Goal: Navigation & Orientation: Find specific page/section

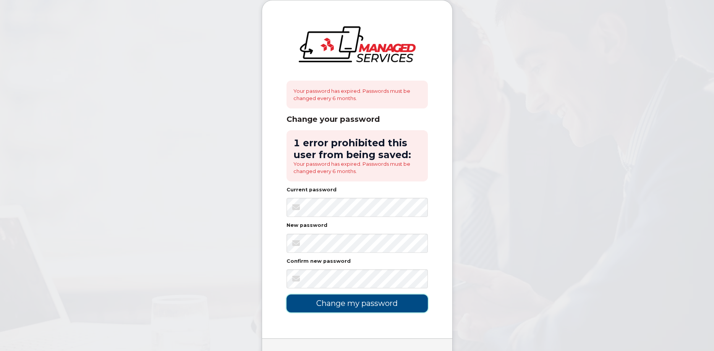
click at [367, 306] on input "Change my password" at bounding box center [357, 304] width 141 height 18
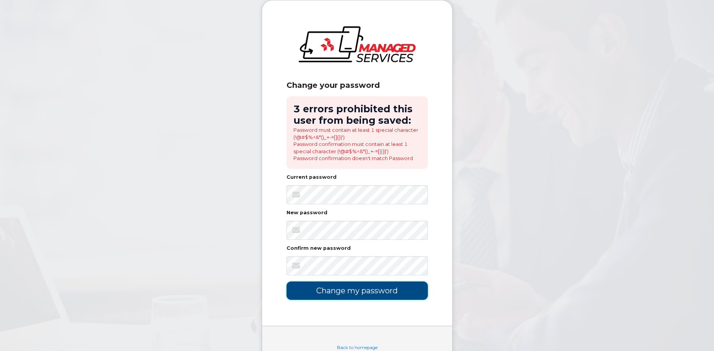
click at [352, 295] on input "Change my password" at bounding box center [357, 291] width 141 height 18
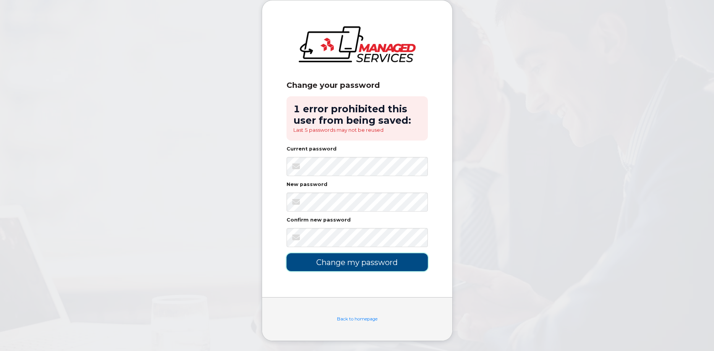
click at [352, 263] on input "Change my password" at bounding box center [357, 262] width 141 height 18
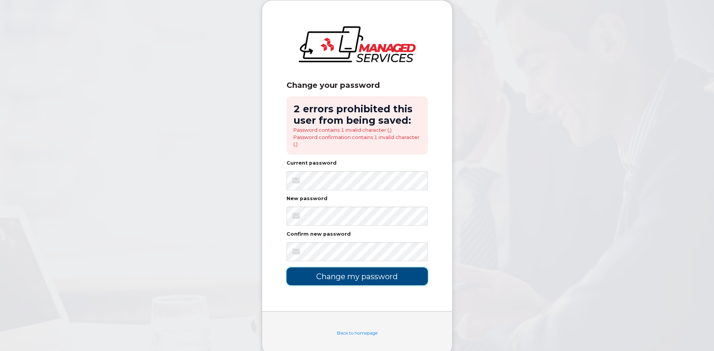
click at [351, 276] on input "Change my password" at bounding box center [357, 276] width 141 height 18
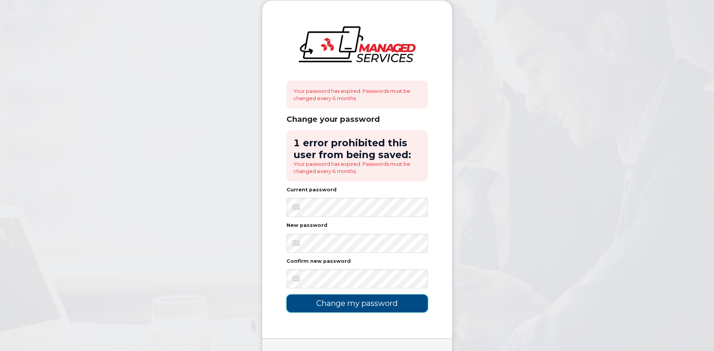
click at [352, 307] on input "Change my password" at bounding box center [357, 304] width 141 height 18
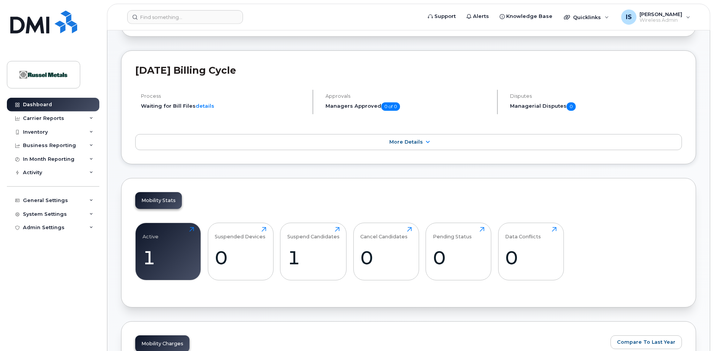
scroll to position [78, 0]
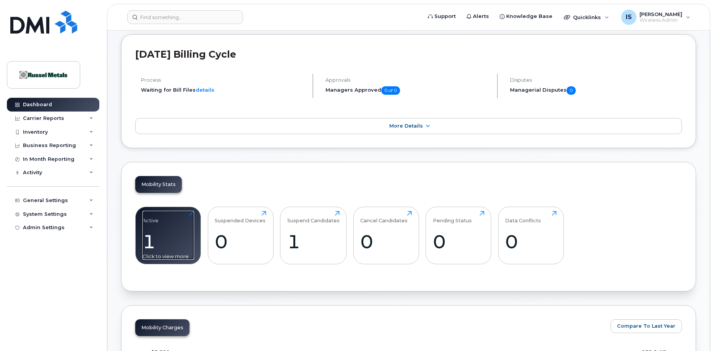
click at [177, 242] on div "1" at bounding box center [169, 241] width 52 height 23
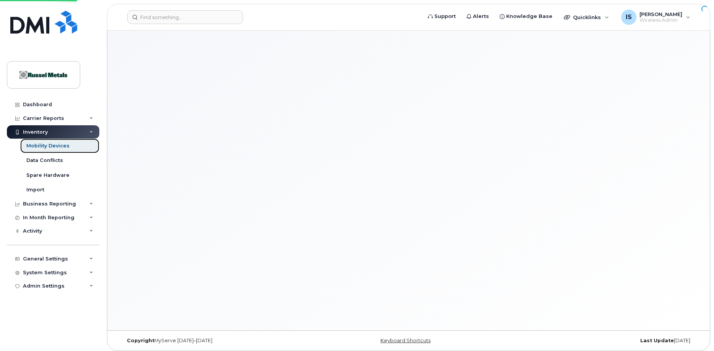
click at [58, 144] on div "Mobility Devices" at bounding box center [47, 146] width 43 height 7
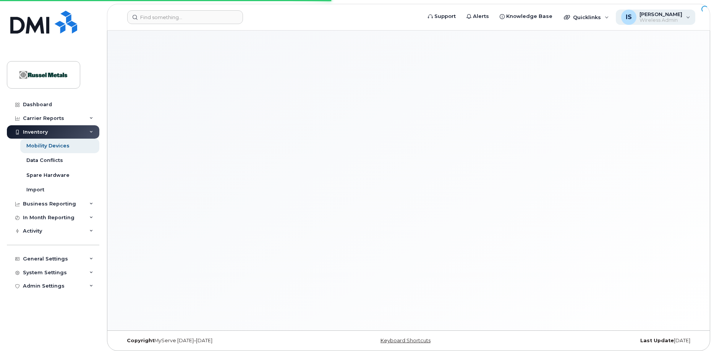
click at [686, 17] on div "IS Imad Salam Wireless Admin" at bounding box center [656, 17] width 80 height 15
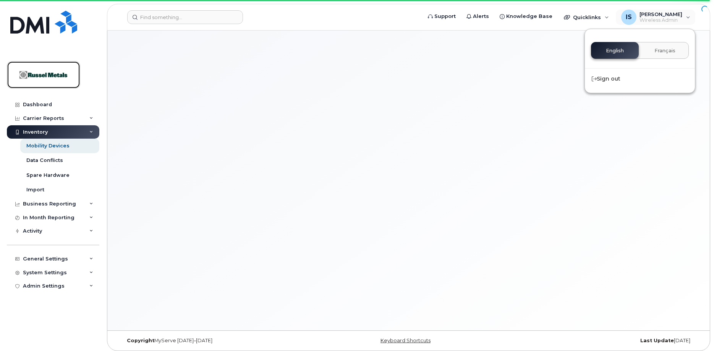
click at [47, 74] on img at bounding box center [43, 75] width 59 height 22
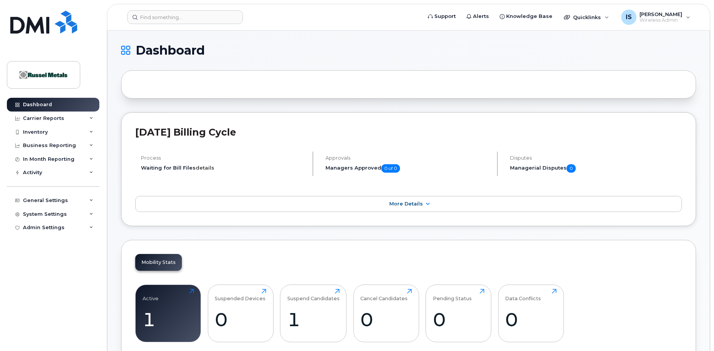
click at [202, 168] on link "details" at bounding box center [205, 168] width 19 height 6
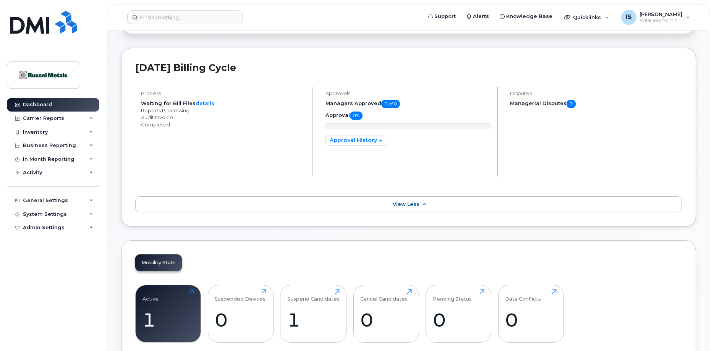
scroll to position [117, 0]
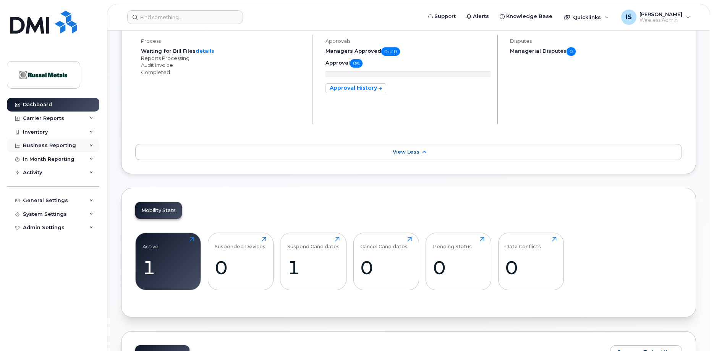
click at [41, 145] on div "Business Reporting" at bounding box center [49, 146] width 53 height 6
click at [50, 175] on div "In Month Reporting" at bounding box center [49, 174] width 52 height 6
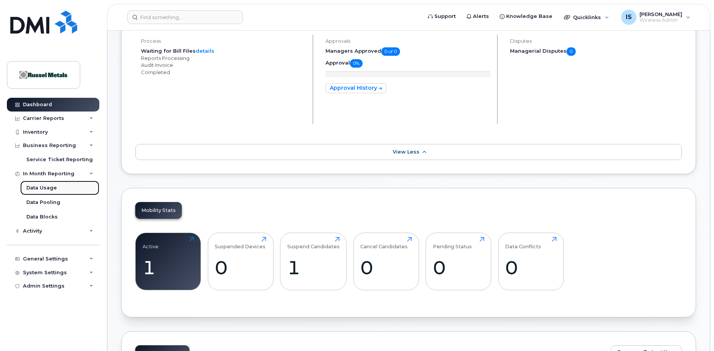
click at [43, 187] on div "Data Usage" at bounding box center [41, 188] width 31 height 7
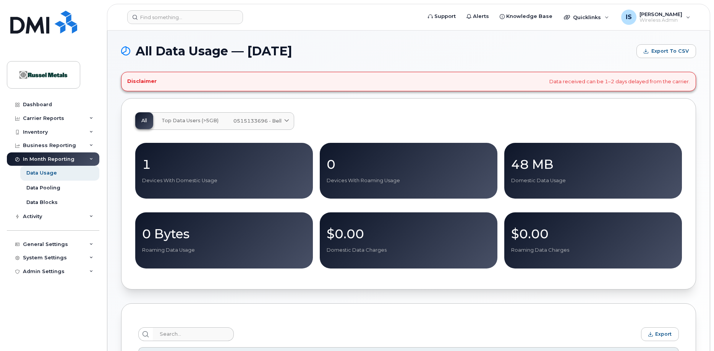
click at [146, 166] on p "1" at bounding box center [224, 164] width 164 height 14
click at [43, 186] on div "Data Pooling" at bounding box center [43, 188] width 34 height 7
click at [57, 116] on div "Carrier Reports" at bounding box center [43, 118] width 41 height 6
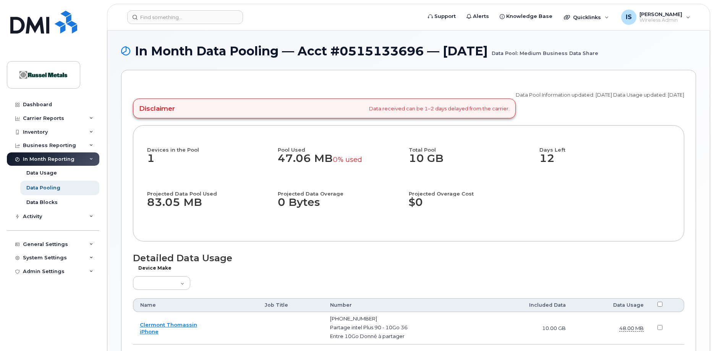
click at [65, 160] on div "In Month Reporting" at bounding box center [49, 159] width 52 height 6
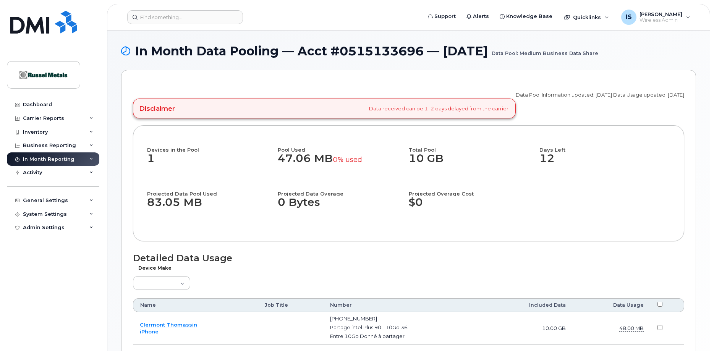
click at [93, 158] on icon at bounding box center [91, 159] width 4 height 4
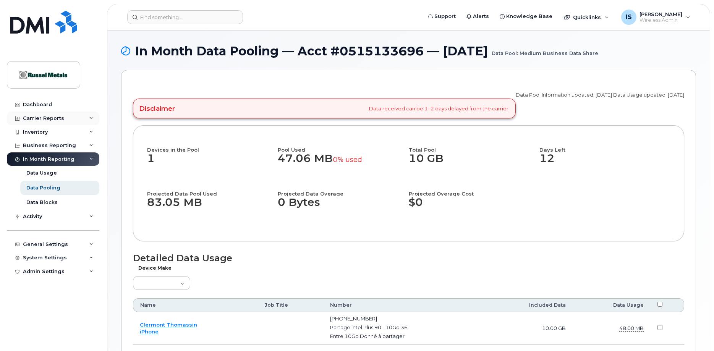
click at [89, 117] on div "Carrier Reports" at bounding box center [53, 119] width 92 height 14
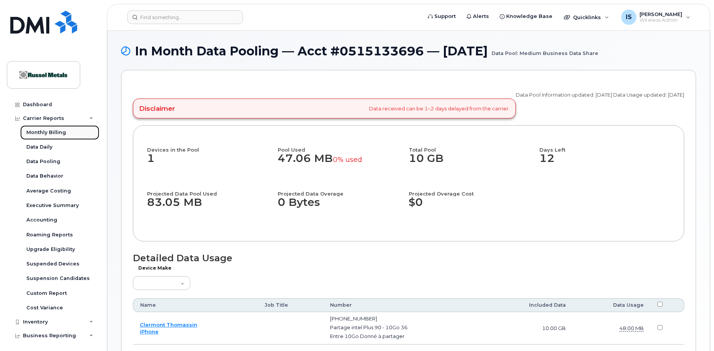
click at [47, 132] on div "Monthly Billing" at bounding box center [46, 132] width 40 height 7
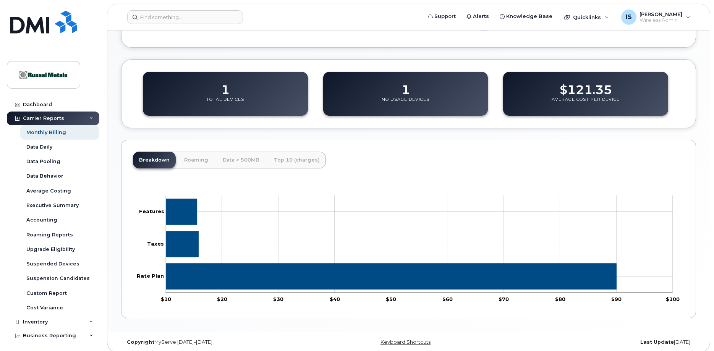
scroll to position [246, 0]
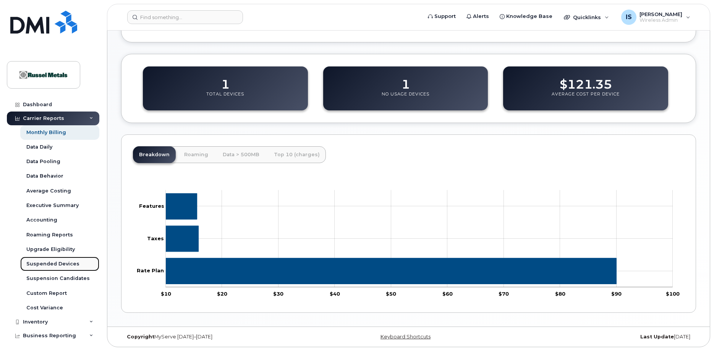
click at [64, 263] on div "Suspended Devices" at bounding box center [52, 264] width 53 height 7
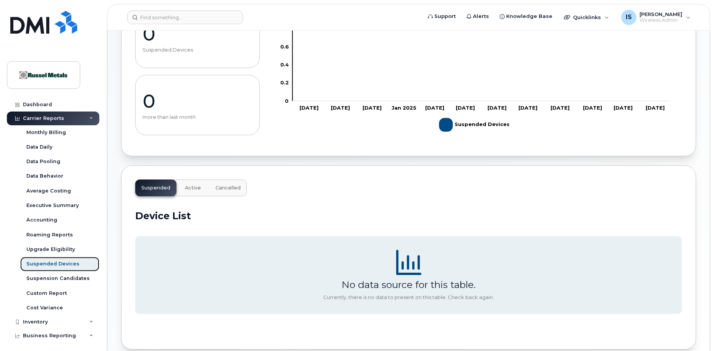
scroll to position [135, 0]
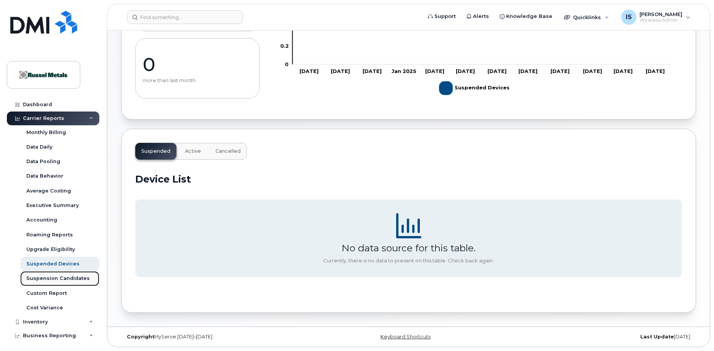
click at [51, 277] on div "Suspension Candidates" at bounding box center [57, 278] width 63 height 7
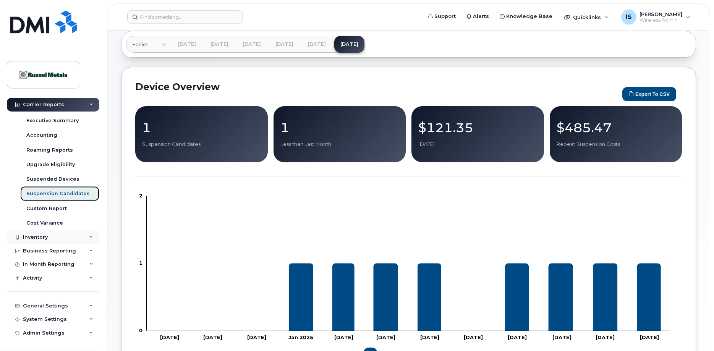
scroll to position [156, 0]
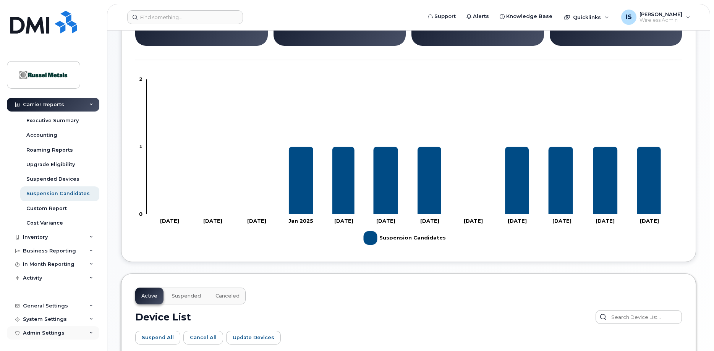
click at [41, 332] on div "Admin Settings" at bounding box center [44, 333] width 42 height 6
click at [51, 333] on div "Admin Settings" at bounding box center [44, 333] width 42 height 6
click at [48, 319] on div "System Settings" at bounding box center [45, 319] width 44 height 6
click at [664, 21] on span "Wireless Admin" at bounding box center [661, 20] width 43 height 6
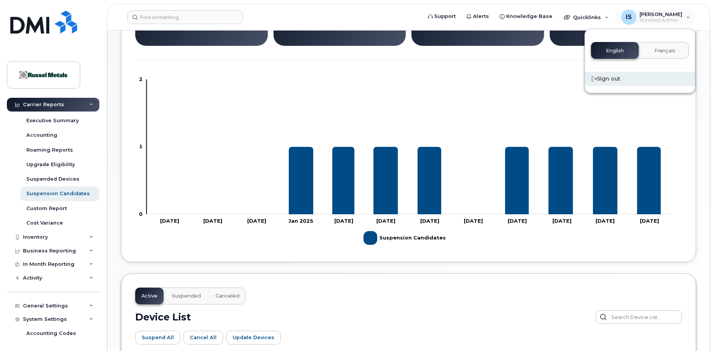
click at [614, 80] on div "Sign out" at bounding box center [640, 79] width 110 height 14
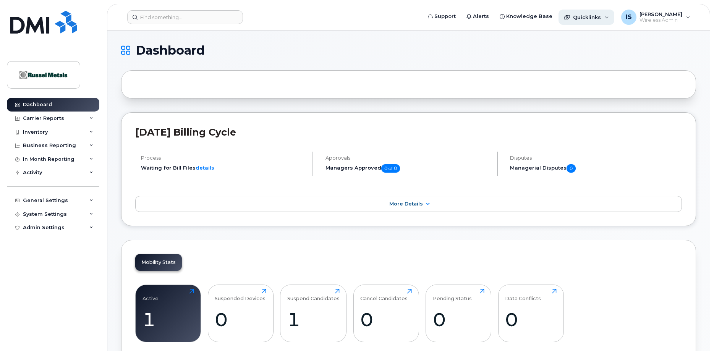
click at [613, 17] on div "Quicklinks" at bounding box center [587, 17] width 56 height 15
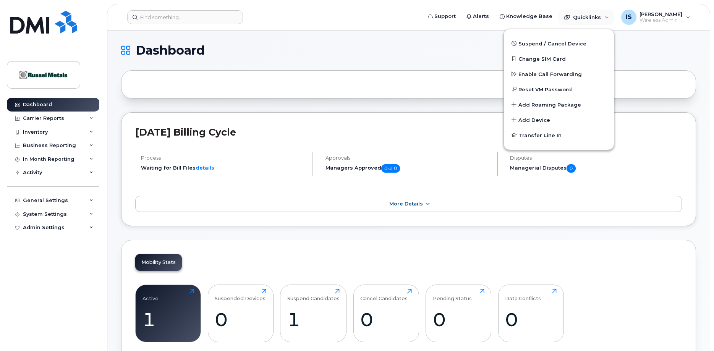
drag, startPoint x: 660, startPoint y: 47, endPoint x: 665, endPoint y: 42, distance: 7.6
click at [662, 46] on h1 "Dashboard" at bounding box center [406, 50] width 571 height 12
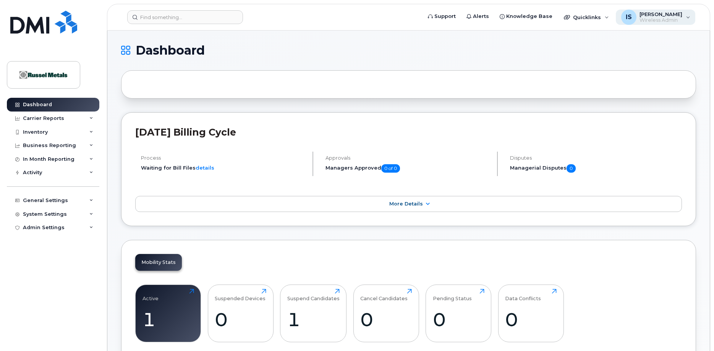
click at [689, 17] on div "IS [PERSON_NAME] Wireless Admin" at bounding box center [656, 17] width 80 height 15
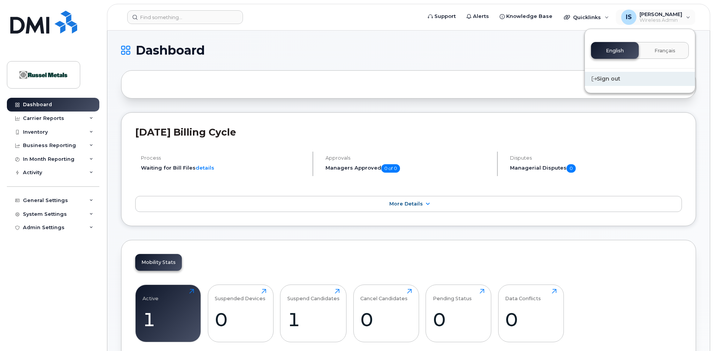
click at [609, 78] on div "Sign out" at bounding box center [640, 79] width 110 height 14
